Goal: Task Accomplishment & Management: Manage account settings

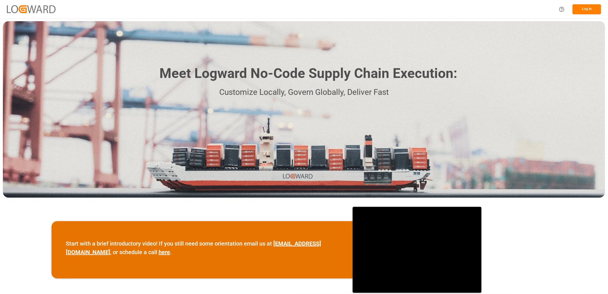
click at [588, 9] on button "Log In" at bounding box center [586, 9] width 29 height 10
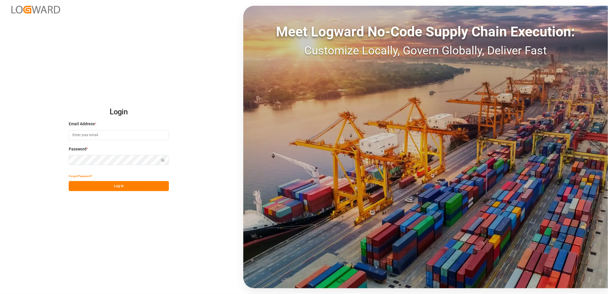
type input "lynne.st-jacques@jamindustries.com"
click at [108, 185] on button "Log In" at bounding box center [119, 186] width 100 height 10
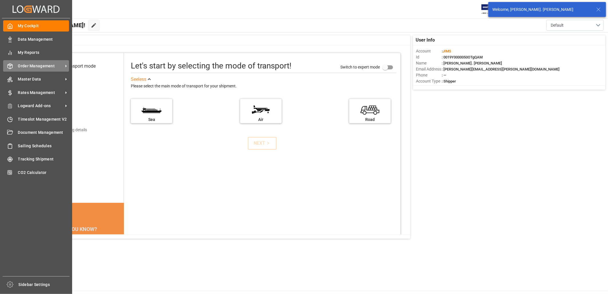
click at [19, 64] on span "Order Management" at bounding box center [40, 66] width 45 height 6
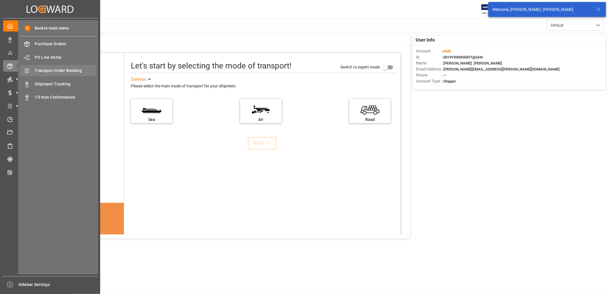
click at [56, 68] on span "Transport Order Booking" at bounding box center [66, 71] width 62 height 6
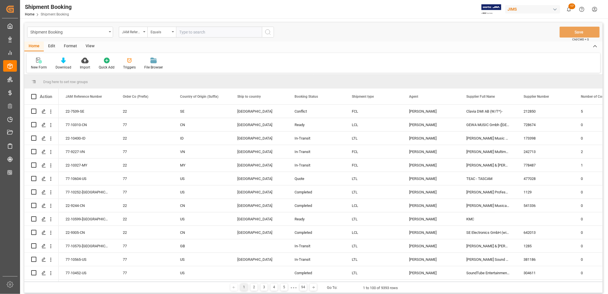
click at [184, 33] on input "text" at bounding box center [219, 32] width 86 height 11
type input "22-9796-ID"
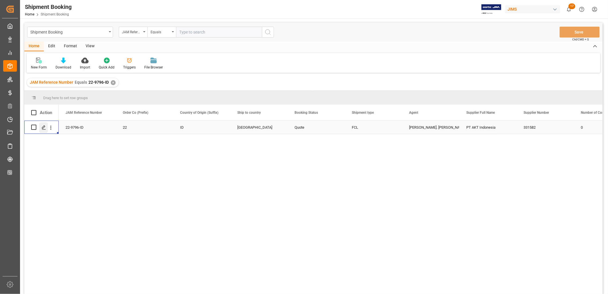
click at [44, 126] on icon "Press SPACE to select this row." at bounding box center [43, 127] width 5 height 5
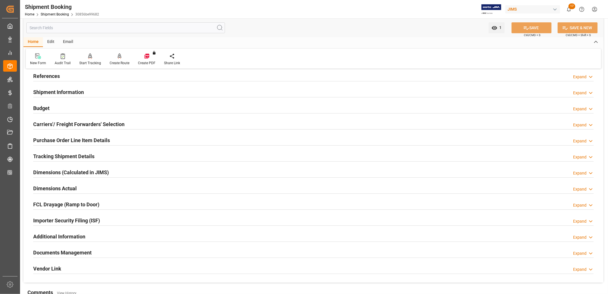
scroll to position [64, 0]
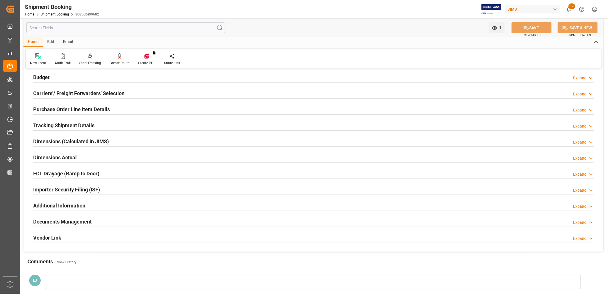
click at [81, 221] on h2 "Documents Management" at bounding box center [62, 222] width 58 height 8
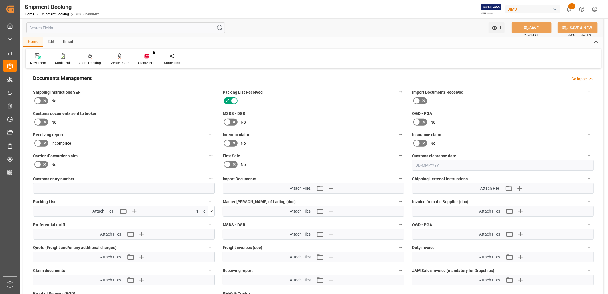
scroll to position [222, 0]
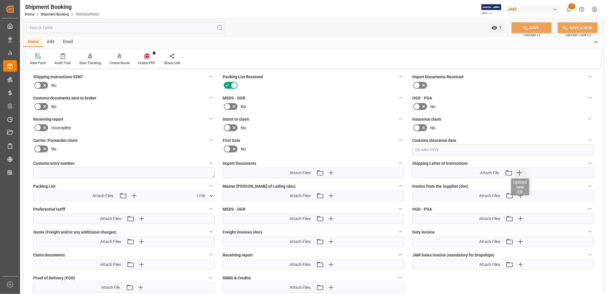
click at [520, 170] on icon "button" at bounding box center [519, 172] width 9 height 9
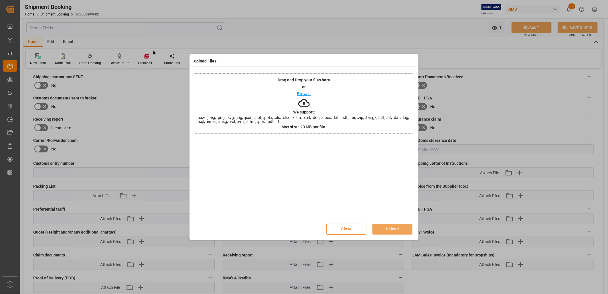
click at [303, 93] on p "Browse" at bounding box center [303, 94] width 13 height 4
click at [398, 229] on button "Upload" at bounding box center [392, 229] width 40 height 11
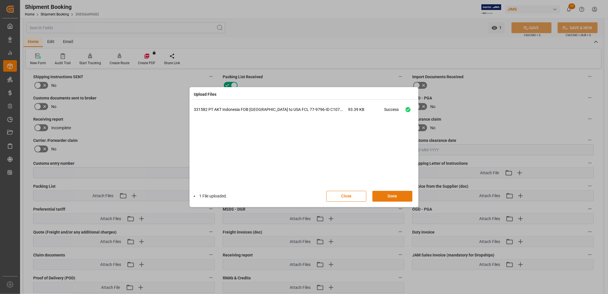
click at [401, 195] on button "Done" at bounding box center [392, 196] width 40 height 11
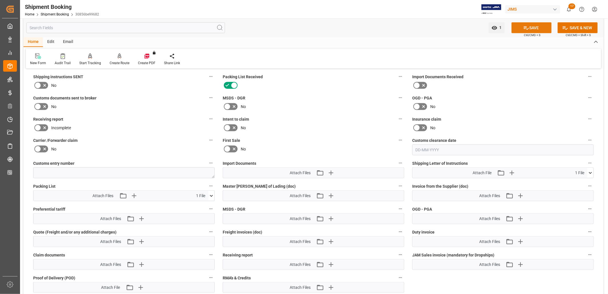
click at [536, 27] on button "SAVE" at bounding box center [531, 27] width 40 height 11
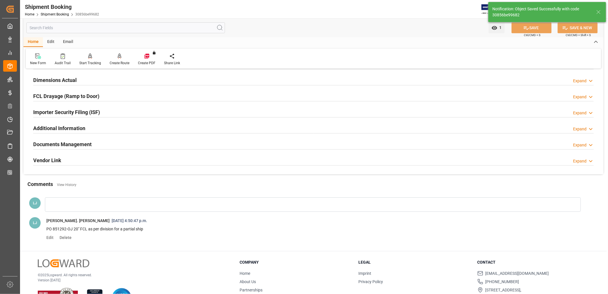
scroll to position [131, 0]
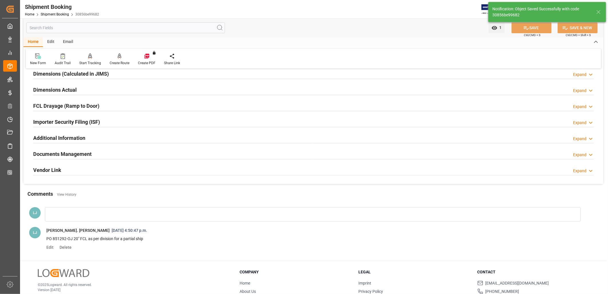
click at [78, 154] on h2 "Documents Management" at bounding box center [62, 154] width 58 height 8
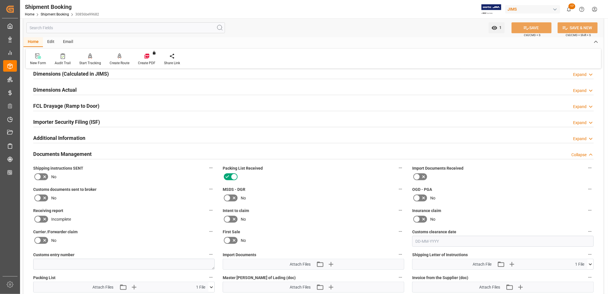
click at [37, 175] on icon at bounding box center [37, 176] width 7 height 7
click at [0, 0] on input "checkbox" at bounding box center [0, 0] width 0 height 0
click at [536, 26] on button "SAVE" at bounding box center [531, 27] width 40 height 11
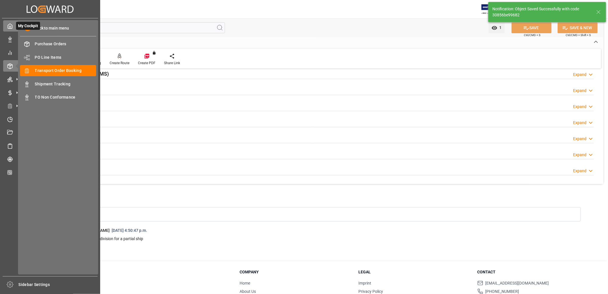
click at [11, 26] on icon at bounding box center [10, 26] width 6 height 6
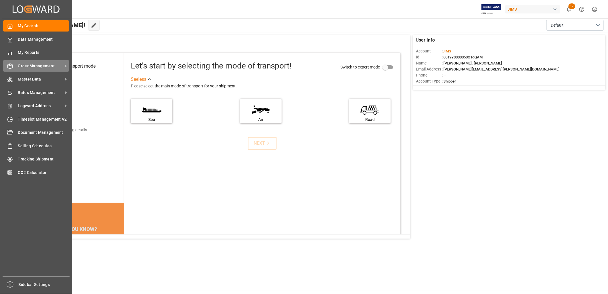
click at [43, 63] on span "Order Management" at bounding box center [40, 66] width 45 height 6
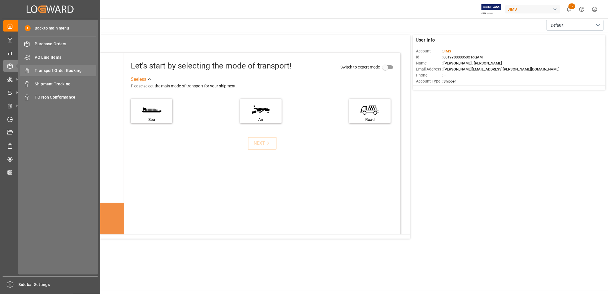
click at [68, 68] on span "Transport Order Booking" at bounding box center [66, 71] width 62 height 6
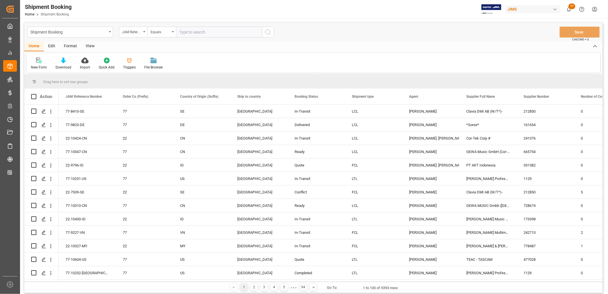
click at [181, 32] on input "text" at bounding box center [219, 32] width 86 height 11
type input "22-9888-ID"
click at [267, 33] on icon "search button" at bounding box center [267, 32] width 7 height 7
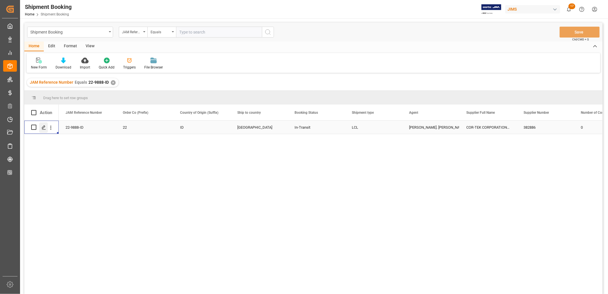
click at [44, 125] on icon "Press SPACE to select this row." at bounding box center [43, 127] width 5 height 5
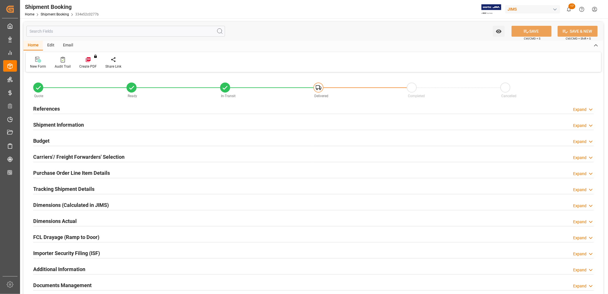
type input "18"
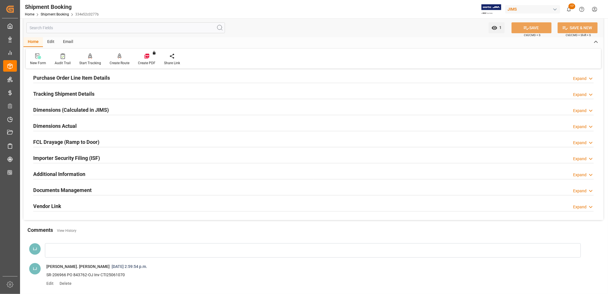
scroll to position [95, 0]
click at [84, 78] on h2 "Purchase Order Line Item Details" at bounding box center [71, 78] width 77 height 8
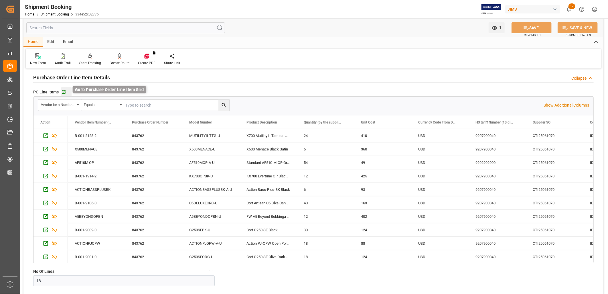
click at [64, 92] on icon "button" at bounding box center [63, 92] width 5 height 5
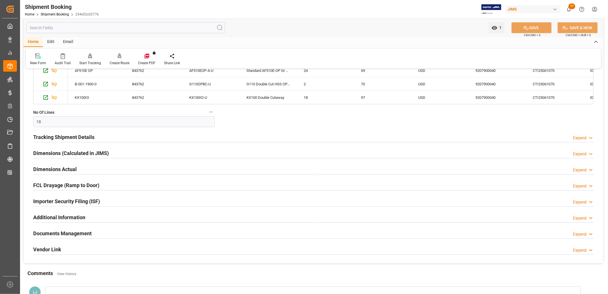
scroll to position [365, 0]
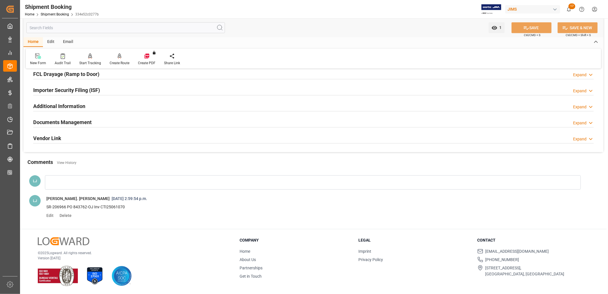
click at [58, 177] on div at bounding box center [313, 182] width 536 height 14
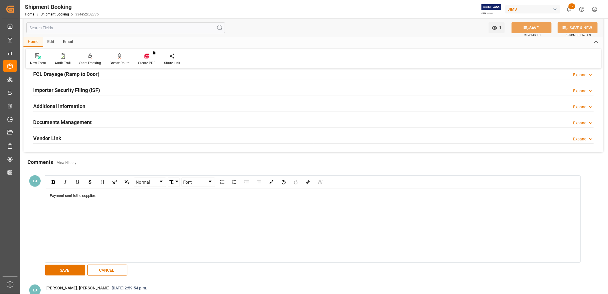
click at [76, 194] on span "Payment sent tothe supplier." at bounding box center [73, 195] width 46 height 4
click at [99, 198] on div "Payment sent to the supplier." at bounding box center [313, 196] width 526 height 6
click at [70, 266] on button "SAVE" at bounding box center [65, 269] width 40 height 11
